Goal: Information Seeking & Learning: Learn about a topic

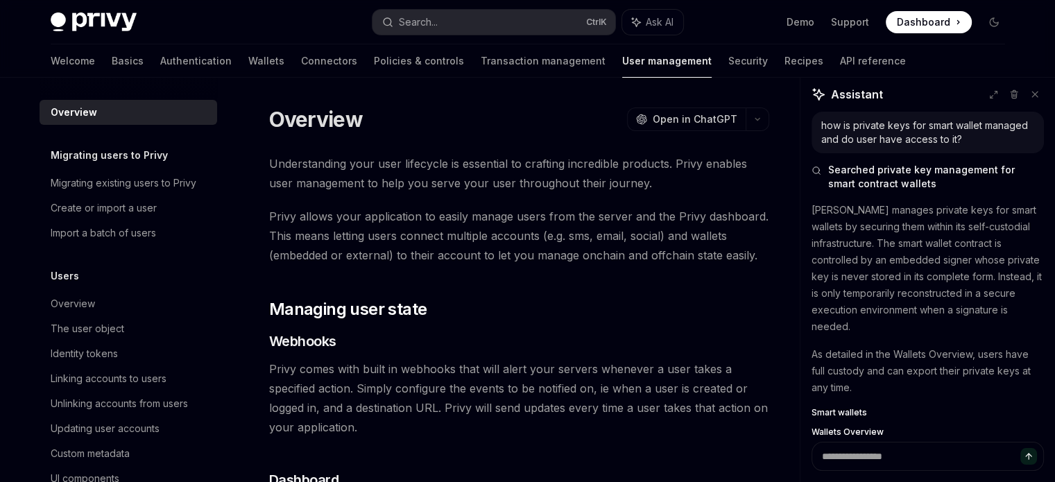
scroll to position [55, 0]
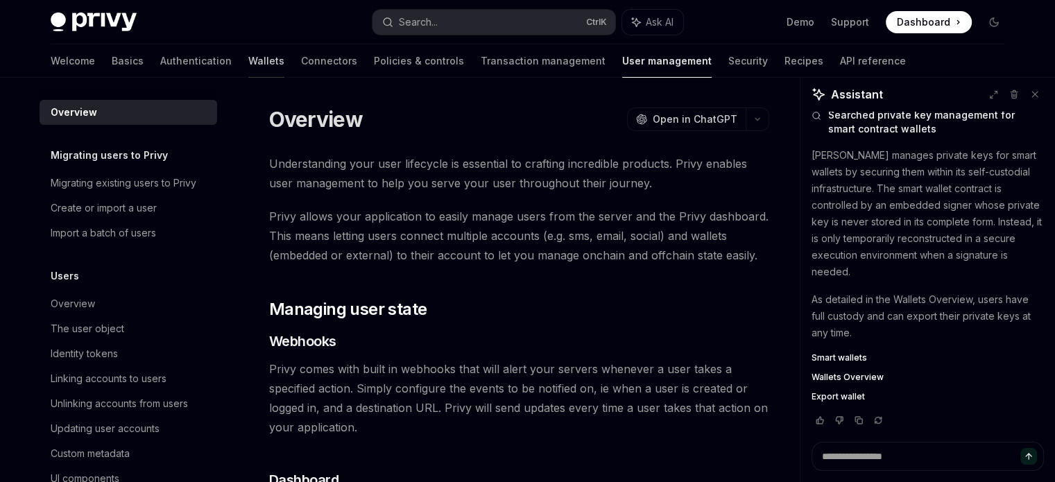
click at [248, 64] on link "Wallets" at bounding box center [266, 60] width 36 height 33
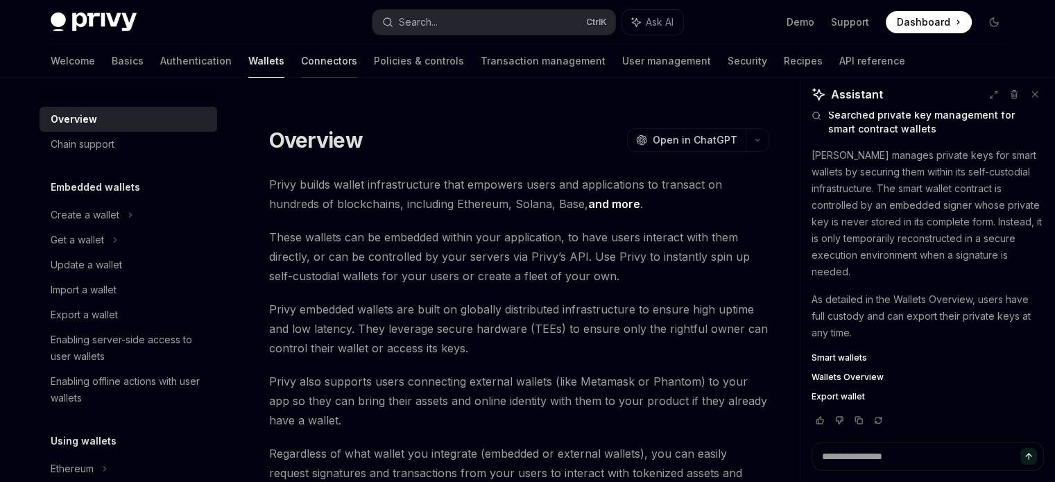
click at [301, 61] on link "Connectors" at bounding box center [329, 60] width 56 height 33
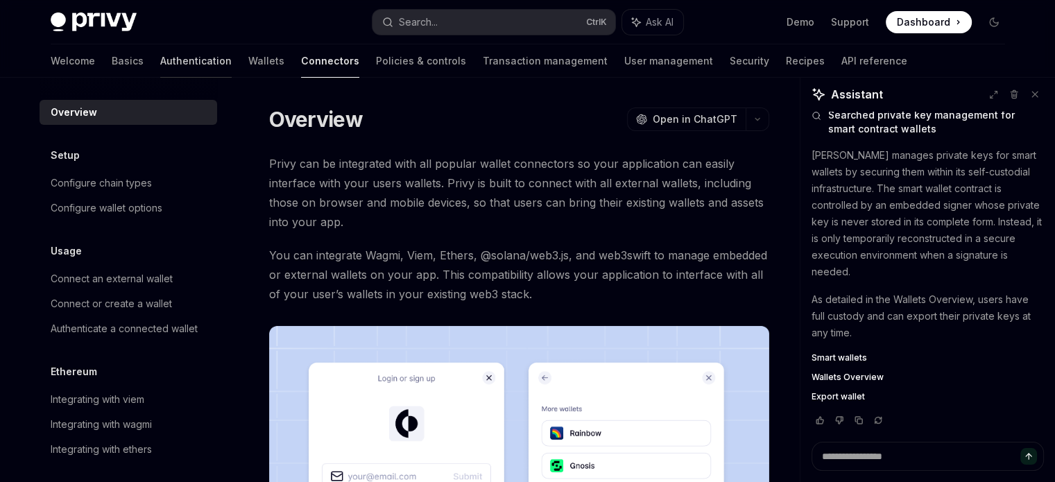
click at [160, 54] on link "Authentication" at bounding box center [195, 60] width 71 height 33
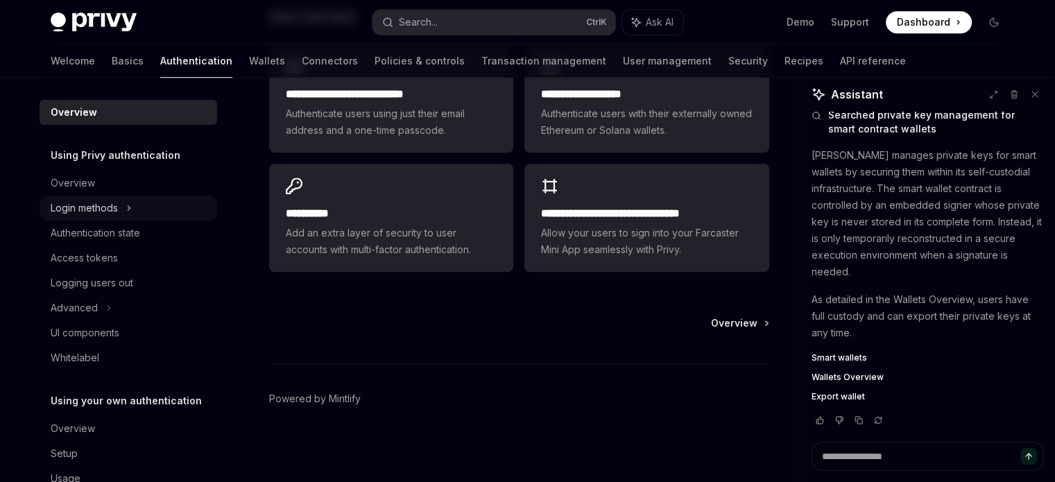
scroll to position [2, 0]
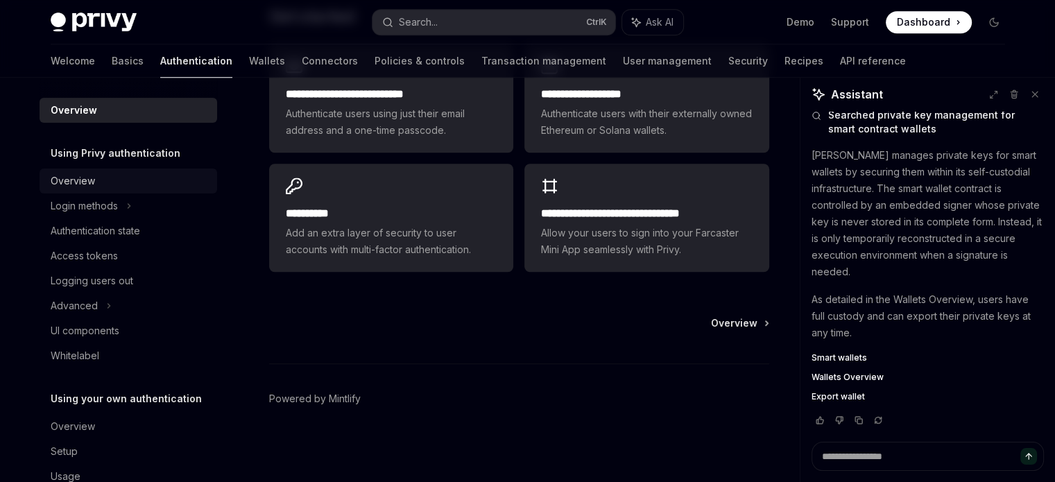
click at [136, 179] on div "Overview" at bounding box center [130, 181] width 158 height 17
type textarea "*"
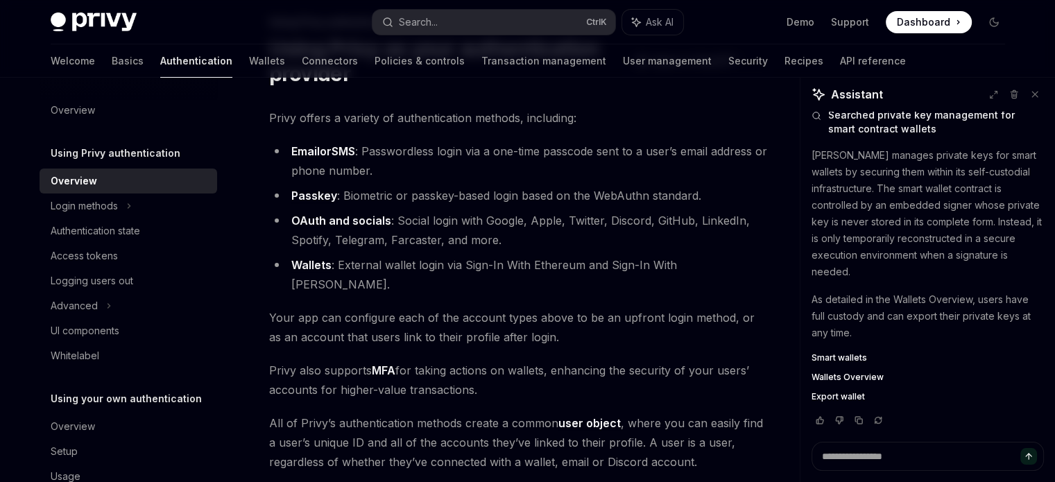
scroll to position [65, 0]
